Goal: Information Seeking & Learning: Learn about a topic

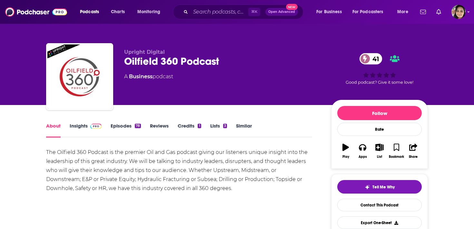
click at [81, 128] on link "Insights" at bounding box center [86, 130] width 32 height 15
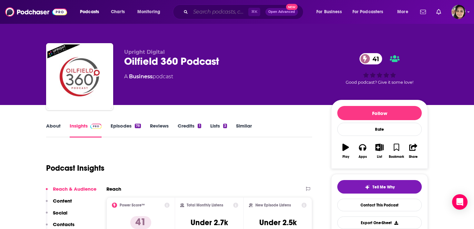
click at [196, 10] on input "Search podcasts, credits, & more..." at bounding box center [220, 12] width 58 height 10
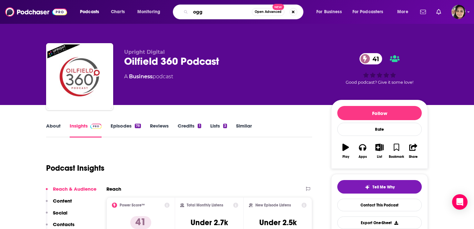
type input "oggn"
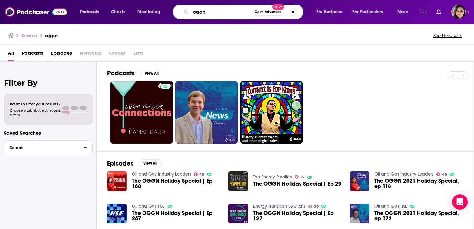
click at [212, 12] on input "oggn" at bounding box center [221, 12] width 61 height 10
drag, startPoint x: 212, startPoint y: 12, endPoint x: 161, endPoint y: 10, distance: 50.7
click at [162, 10] on div "Podcasts Charts Monitoring oggn Open Advanced New For Business For Podcasters M…" at bounding box center [244, 12] width 339 height 15
type input "oil and gas this week"
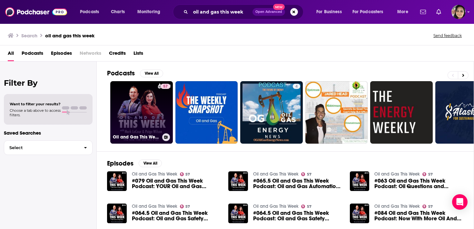
click at [155, 110] on link "57 Oil and Gas This Week" at bounding box center [141, 112] width 63 height 63
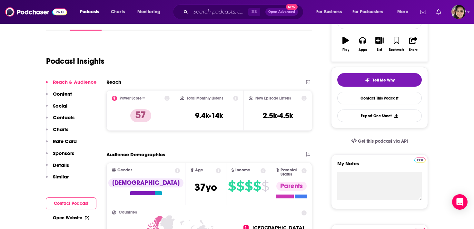
scroll to position [110, 0]
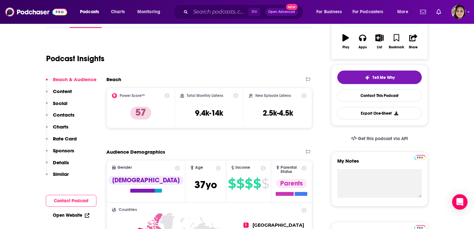
click at [62, 91] on p "Content" at bounding box center [62, 91] width 19 height 6
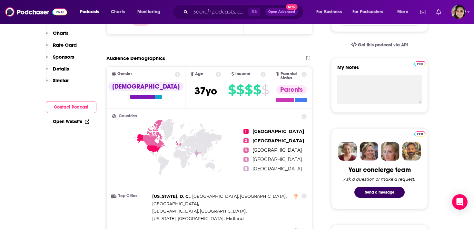
scroll to position [0, 0]
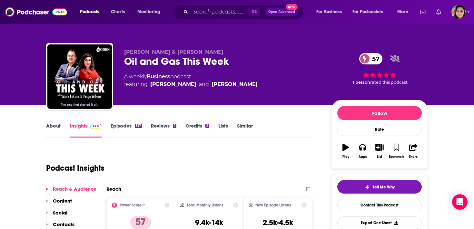
click at [116, 126] on link "Episodes 517" at bounding box center [126, 130] width 31 height 15
